Goal: Transaction & Acquisition: Purchase product/service

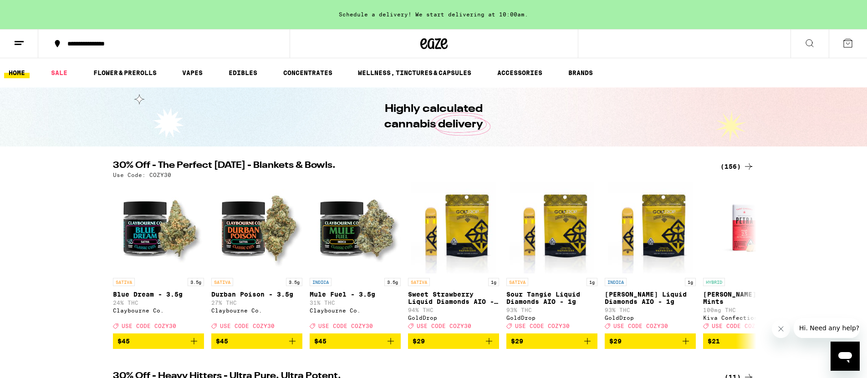
click at [735, 168] on div "(156)" at bounding box center [737, 166] width 34 height 11
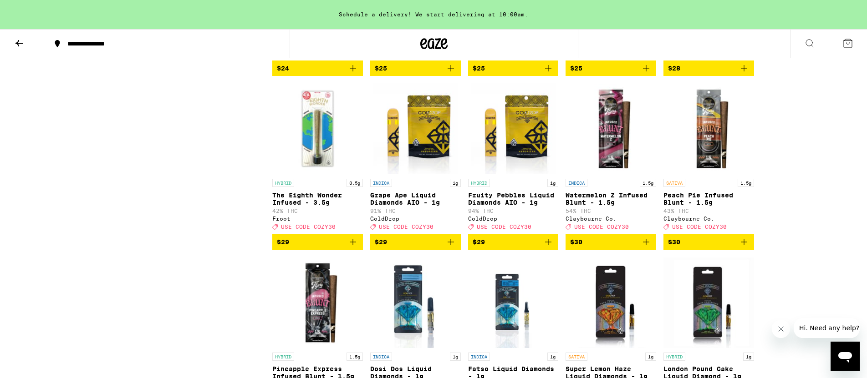
scroll to position [3428, 0]
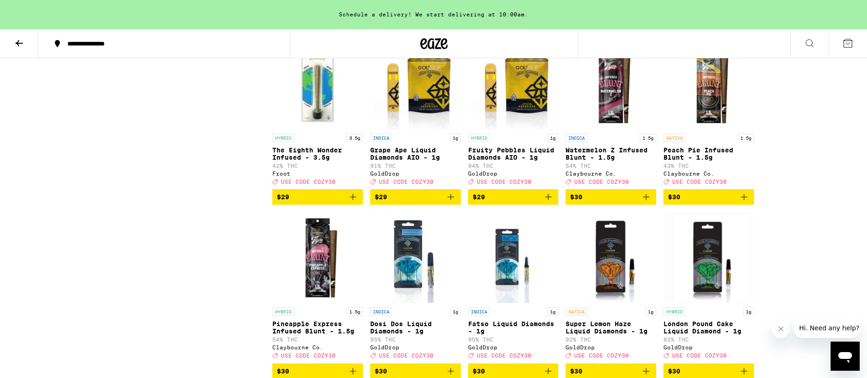
click at [449, 200] on icon "Add to bag" at bounding box center [450, 197] width 6 height 6
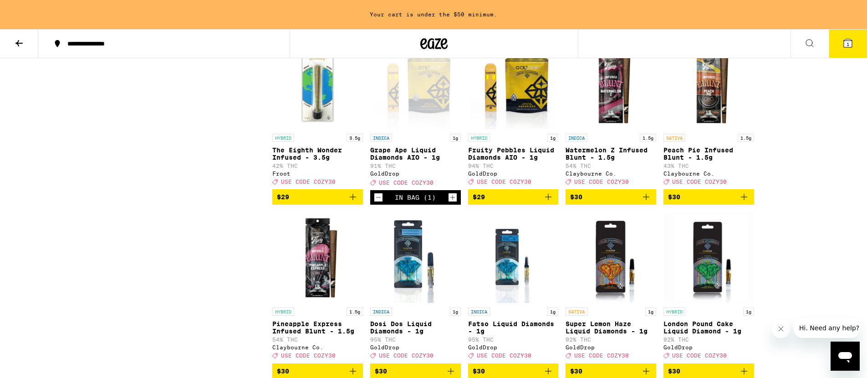
click at [551, 203] on icon "Add to bag" at bounding box center [547, 197] width 11 height 11
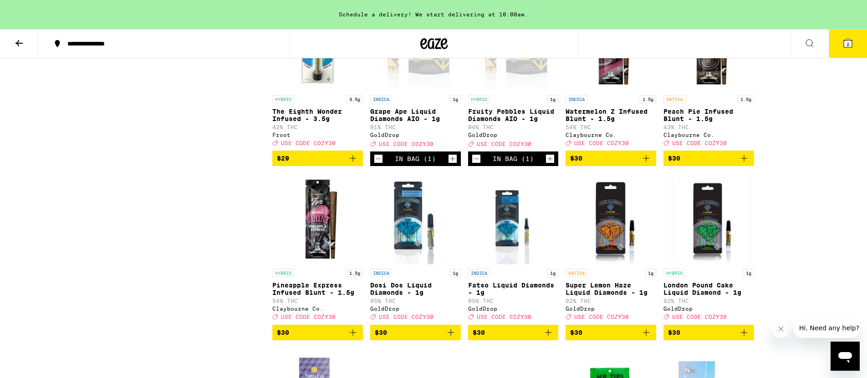
scroll to position [3523, 0]
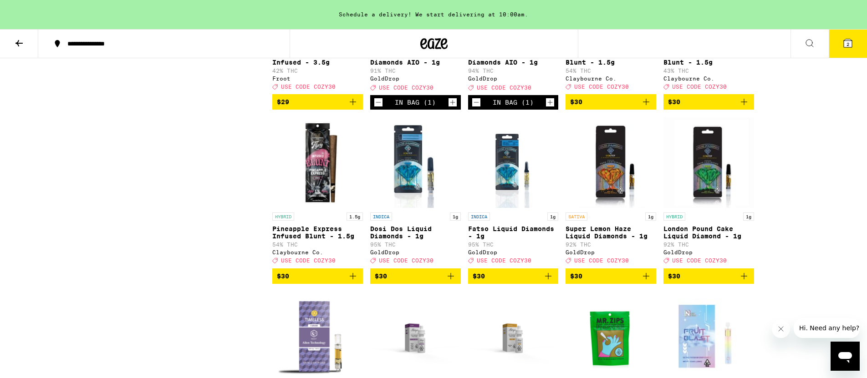
click at [552, 108] on icon "Increment" at bounding box center [550, 102] width 8 height 11
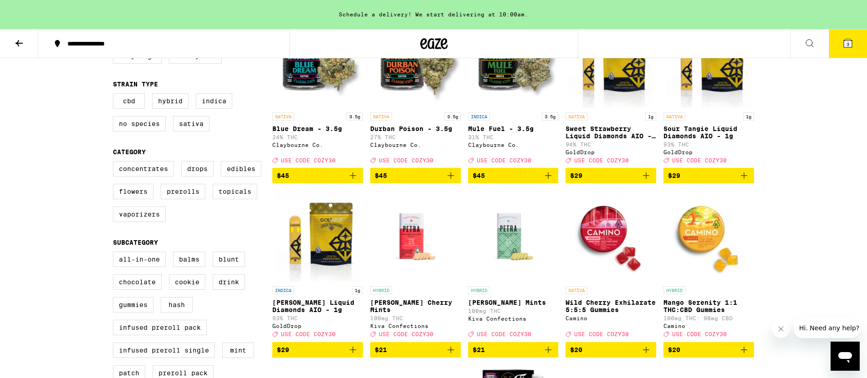
scroll to position [0, 0]
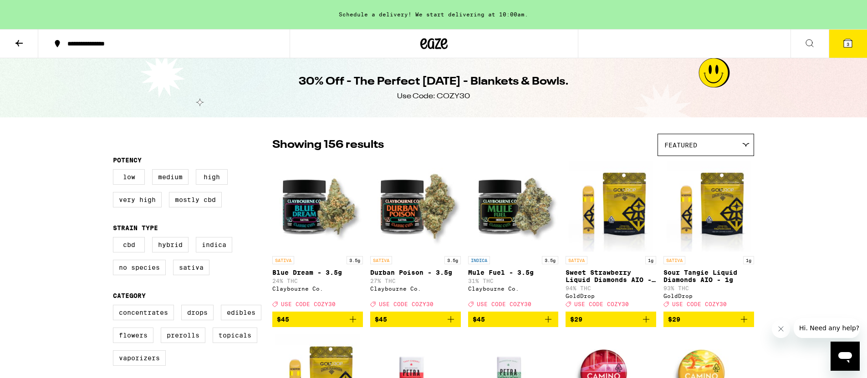
click at [14, 42] on icon at bounding box center [19, 43] width 11 height 11
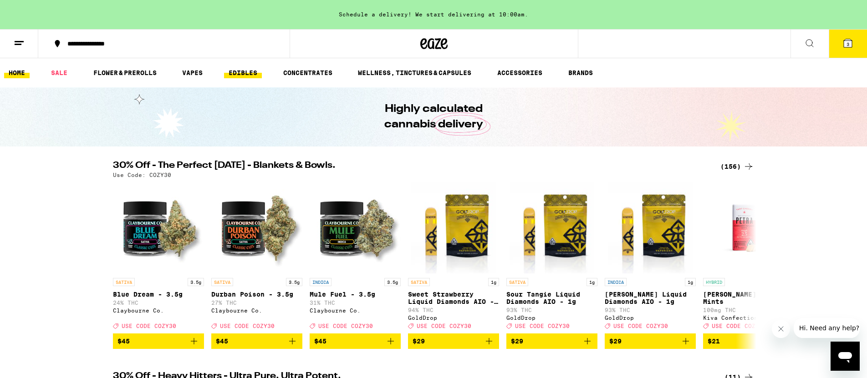
click at [232, 75] on link "EDIBLES" at bounding box center [243, 72] width 38 height 11
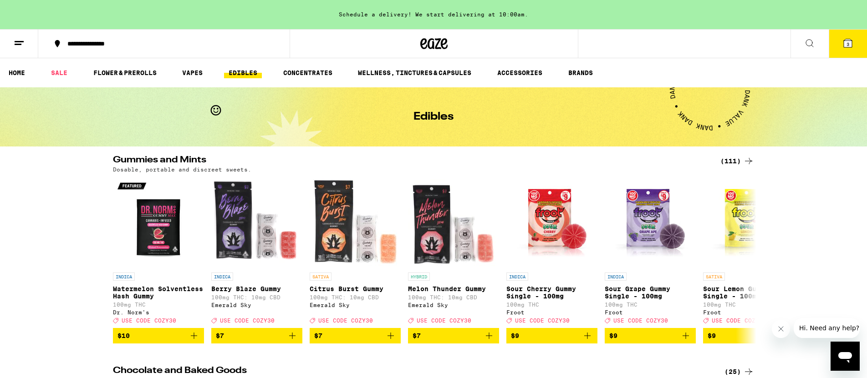
click at [736, 157] on div "(111)" at bounding box center [737, 161] width 34 height 11
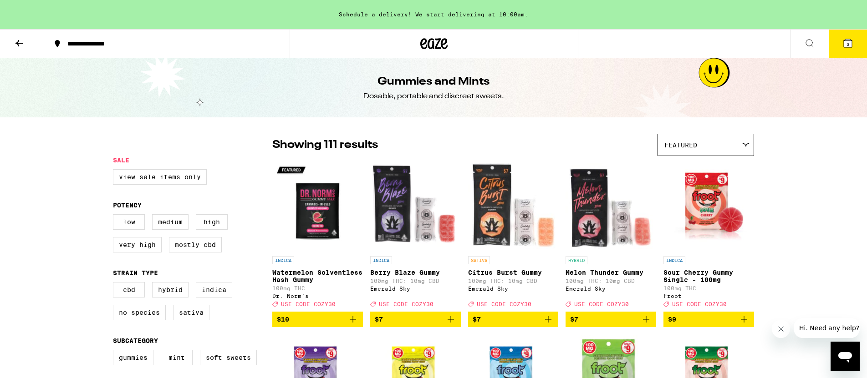
click at [726, 141] on div "Featured" at bounding box center [706, 144] width 96 height 21
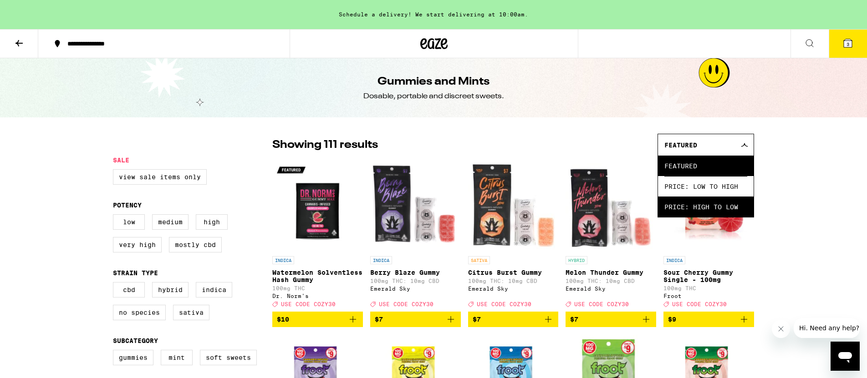
click at [713, 204] on span "Price: High to Low" at bounding box center [705, 207] width 83 height 20
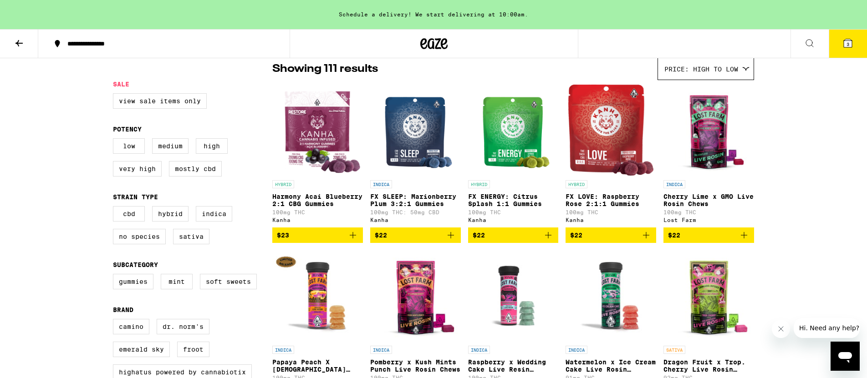
scroll to position [76, 0]
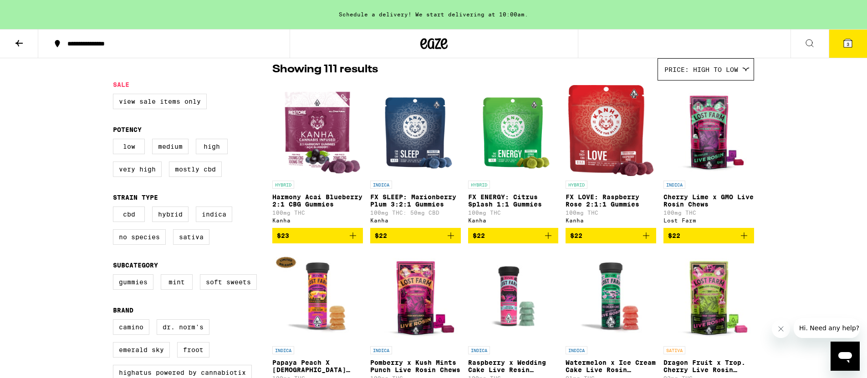
click at [395, 204] on p "FX SLEEP: Marionberry Plum 3:2:1 Gummies" at bounding box center [415, 200] width 91 height 15
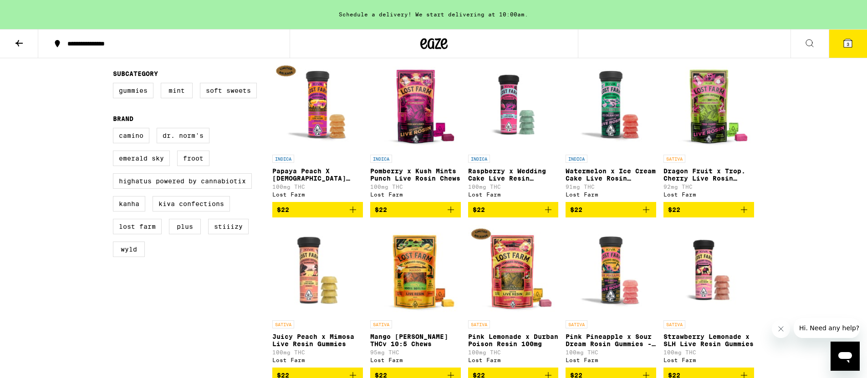
scroll to position [267, 0]
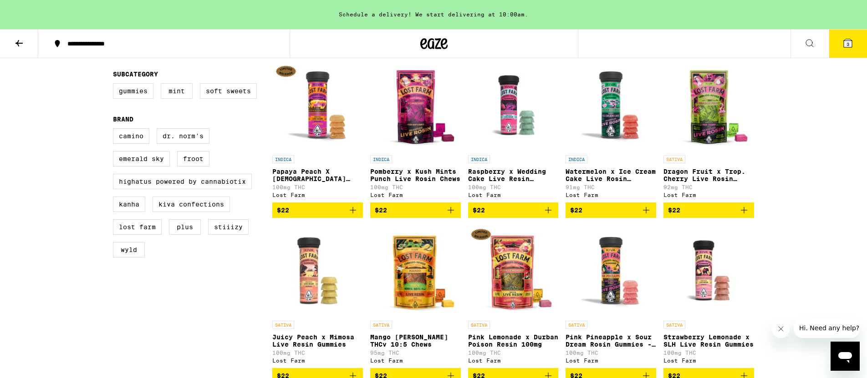
click at [454, 216] on icon "Add to bag" at bounding box center [450, 210] width 11 height 11
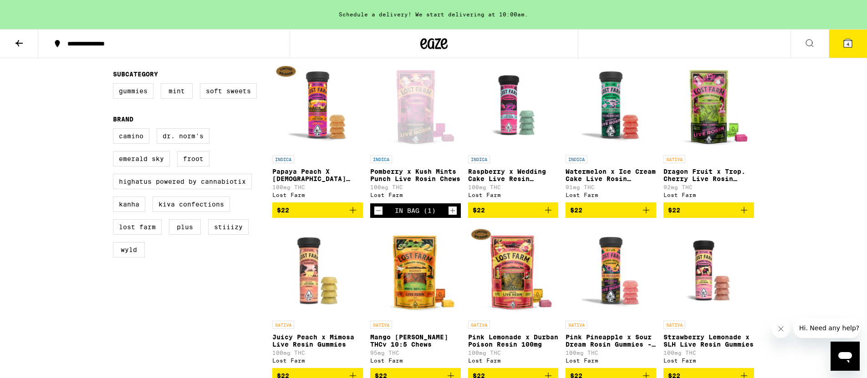
click at [447, 218] on div "In Bag (1)" at bounding box center [415, 210] width 91 height 15
click at [381, 216] on icon "Decrement" at bounding box center [378, 210] width 8 height 11
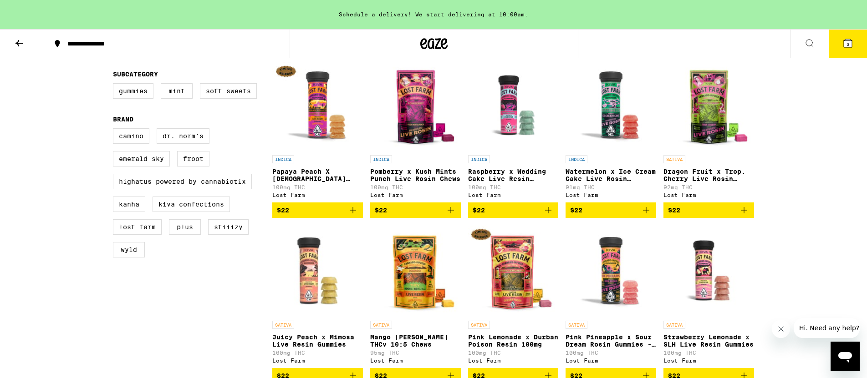
drag, startPoint x: 356, startPoint y: 220, endPoint x: 408, endPoint y: 223, distance: 52.5
click at [357, 216] on icon "Add to bag" at bounding box center [352, 210] width 11 height 11
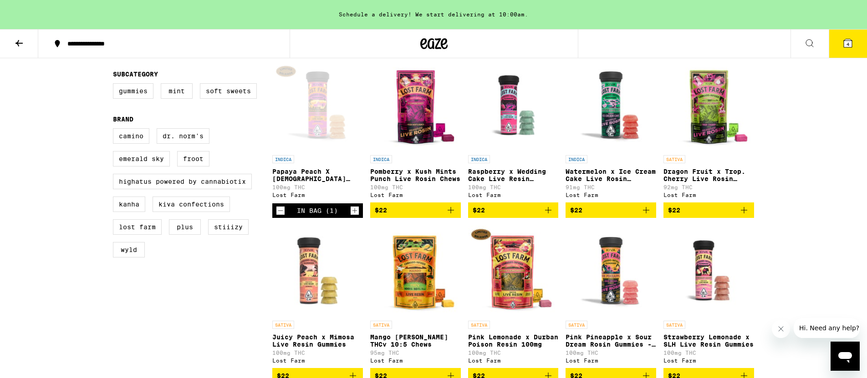
click at [450, 213] on icon "Add to bag" at bounding box center [450, 210] width 6 height 6
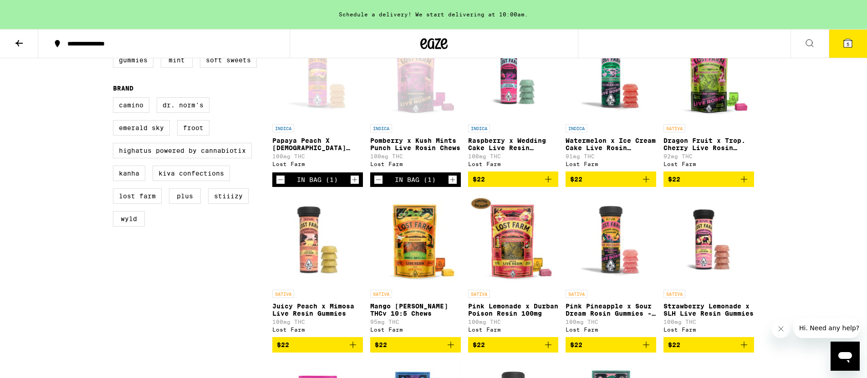
scroll to position [283, 0]
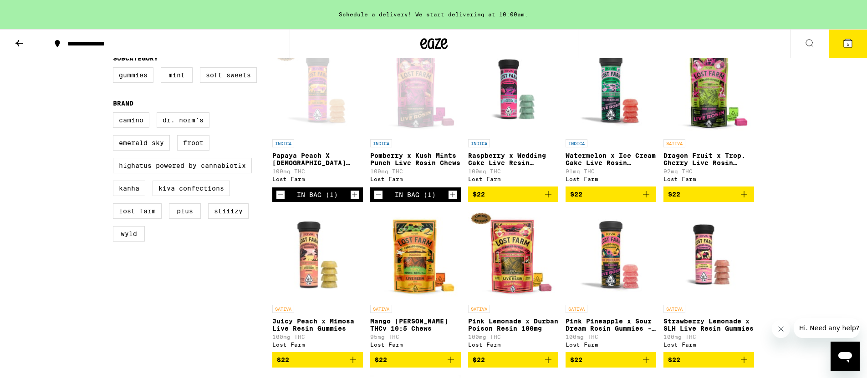
click at [549, 200] on icon "Add to bag" at bounding box center [547, 194] width 11 height 11
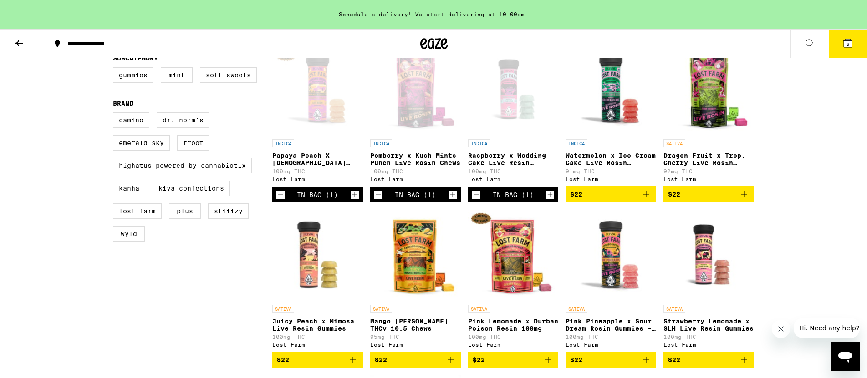
click at [860, 43] on button "6" at bounding box center [847, 44] width 38 height 28
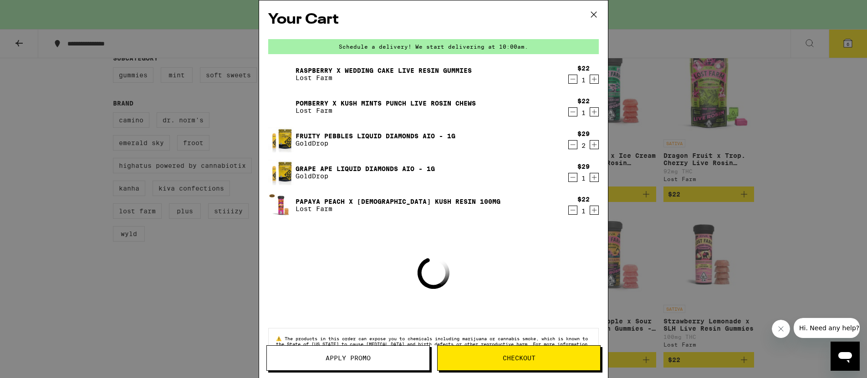
click at [349, 363] on button "Apply Promo" at bounding box center [347, 357] width 163 height 25
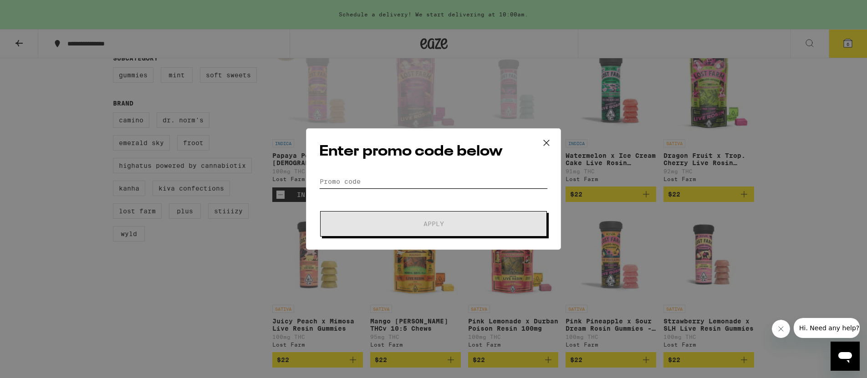
click at [370, 185] on input "Promo Code" at bounding box center [433, 182] width 228 height 14
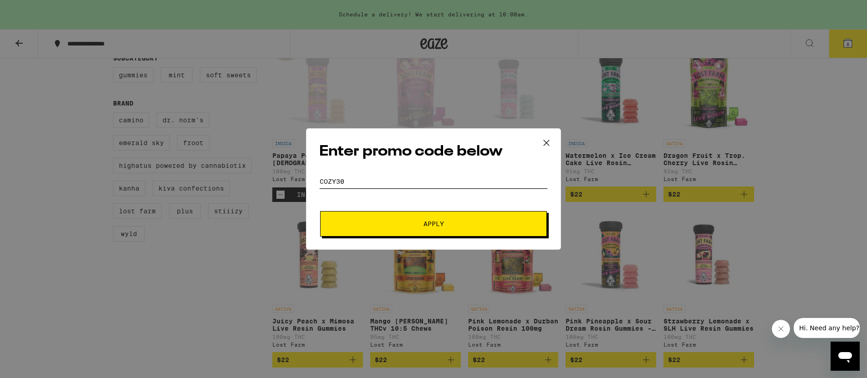
type input "cozy30"
click at [454, 235] on button "Apply" at bounding box center [433, 223] width 227 height 25
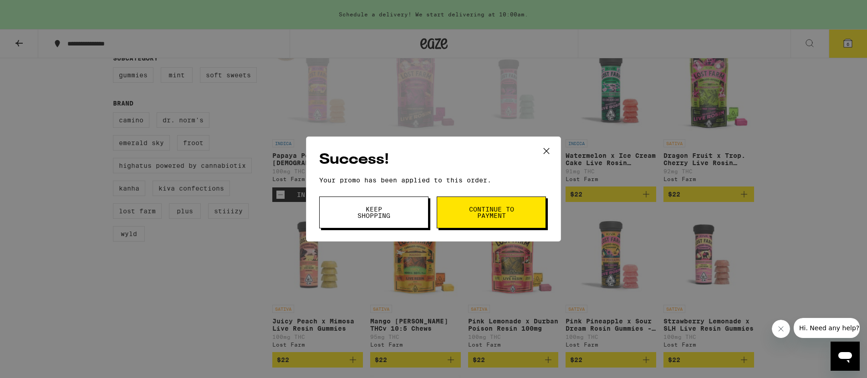
click at [500, 210] on span "Continue to payment" at bounding box center [491, 212] width 46 height 13
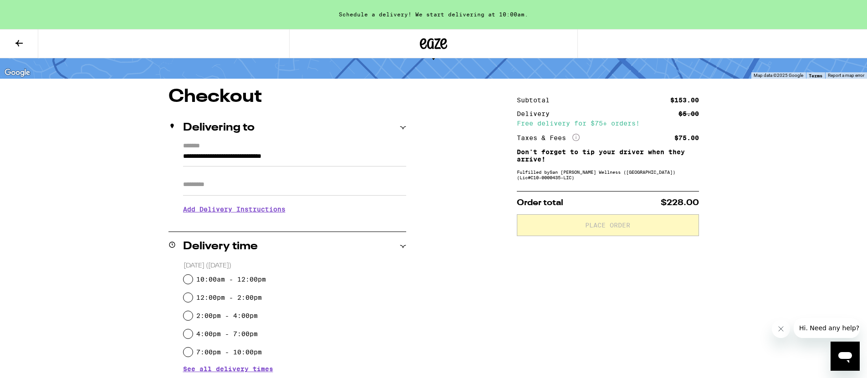
scroll to position [51, 0]
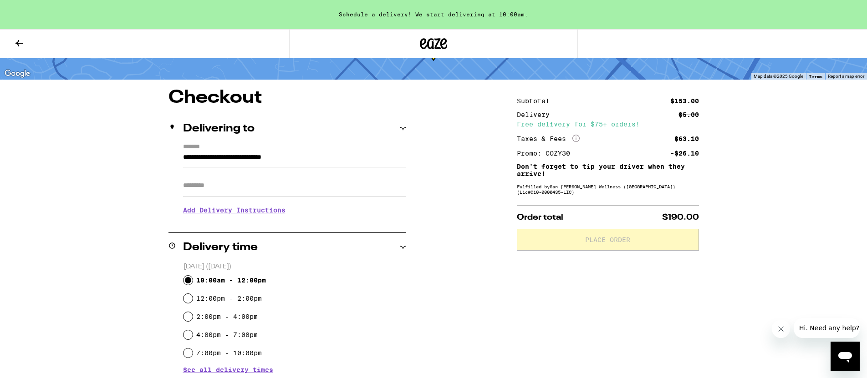
click at [188, 280] on input "10:00am - 12:00pm" at bounding box center [187, 280] width 9 height 9
radio input "true"
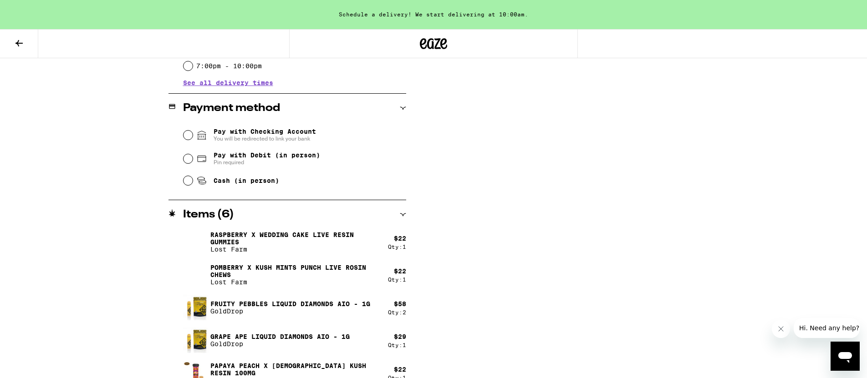
scroll to position [353, 0]
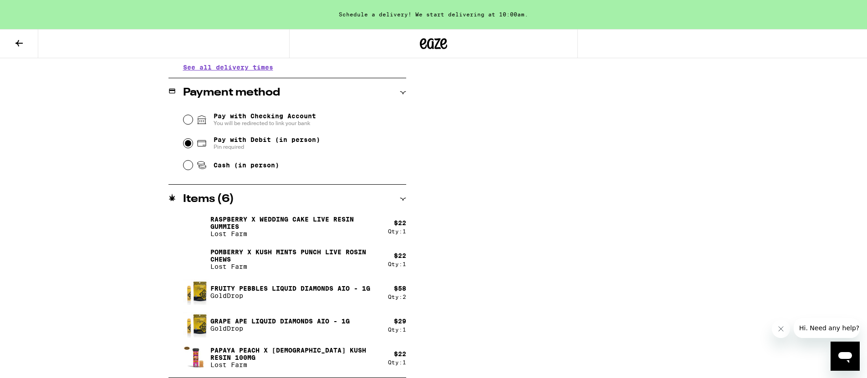
click at [188, 146] on input "Pay with Debit (in person) Pin required" at bounding box center [187, 143] width 9 height 9
radio input "true"
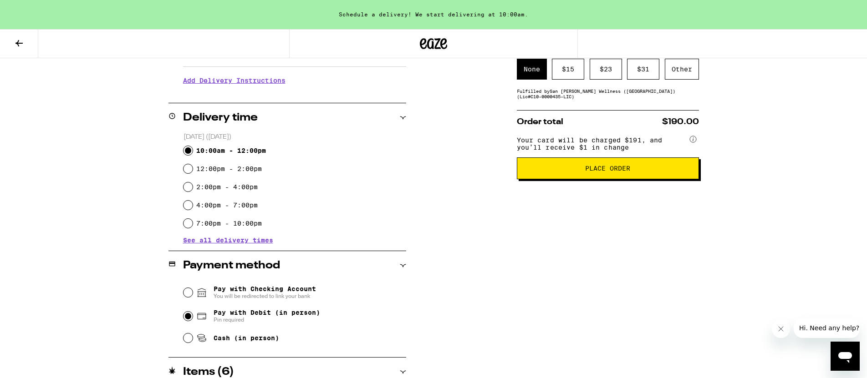
scroll to position [0, 0]
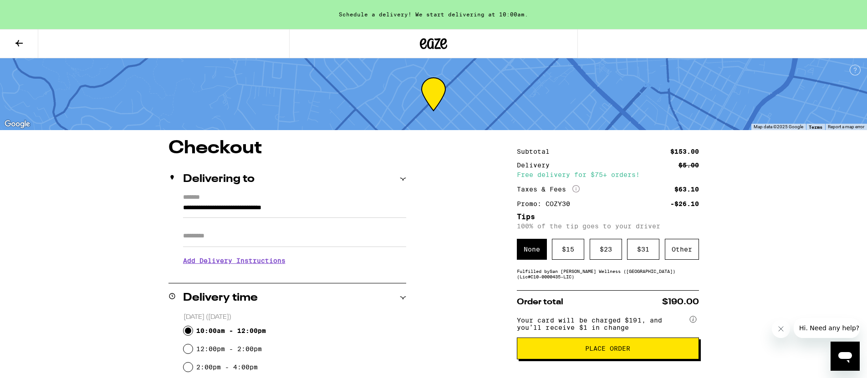
drag, startPoint x: 555, startPoint y: 290, endPoint x: 556, endPoint y: 295, distance: 5.1
click at [575, 360] on button "Place Order" at bounding box center [608, 349] width 182 height 22
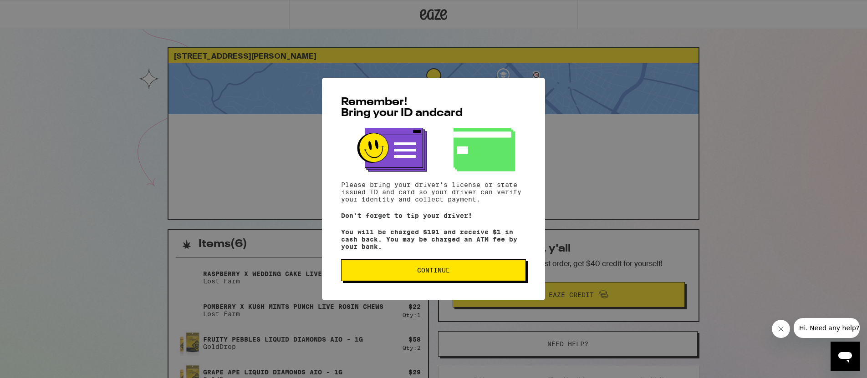
click at [436, 274] on span "Continue" at bounding box center [433, 270] width 33 height 6
